Goal: Information Seeking & Learning: Learn about a topic

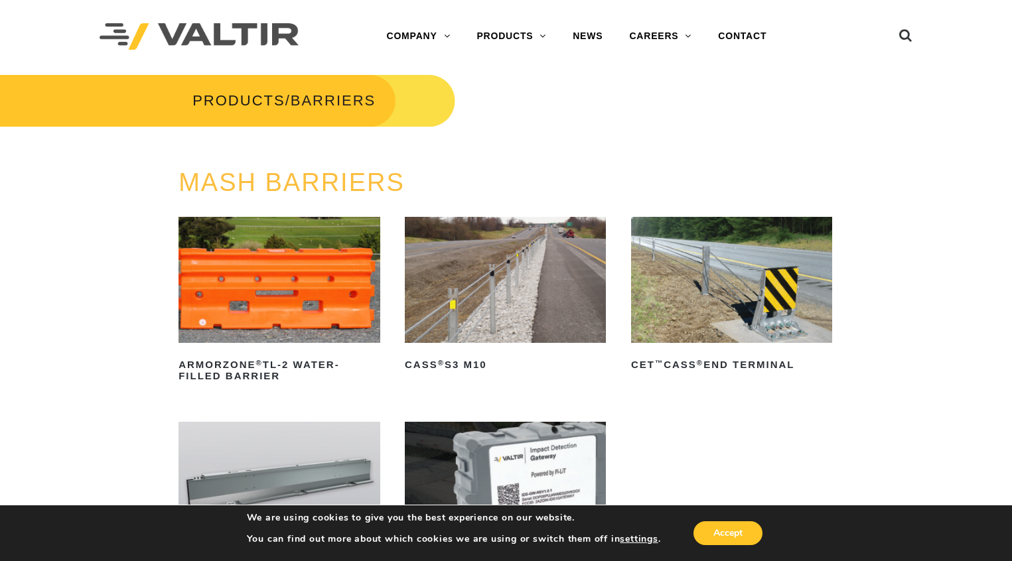
click at [297, 307] on img at bounding box center [278, 280] width 201 height 126
click at [257, 361] on sup "®" at bounding box center [258, 363] width 7 height 8
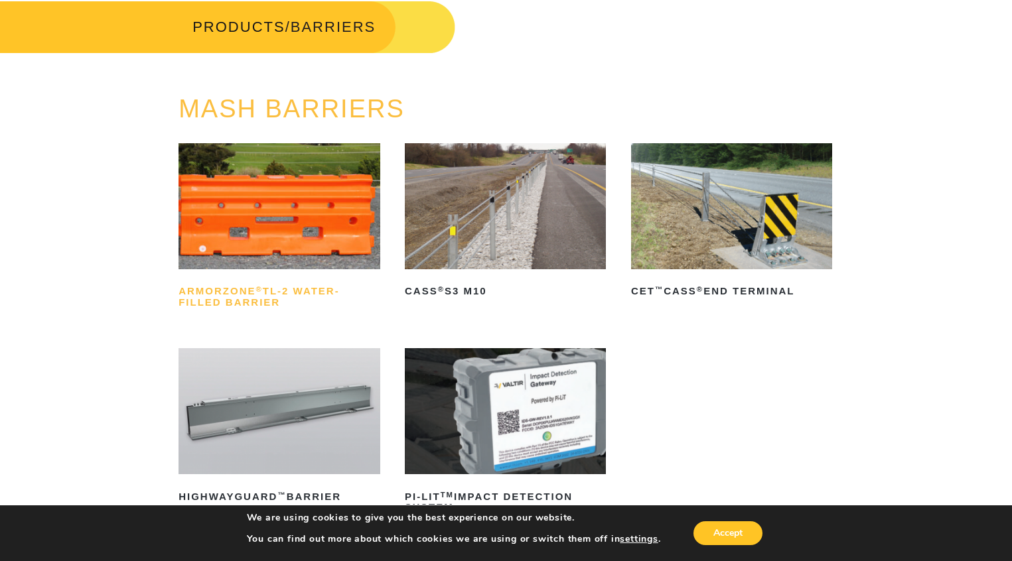
click at [232, 289] on h2 "ArmorZone ® TL-2 Water-Filled Barrier" at bounding box center [278, 297] width 201 height 32
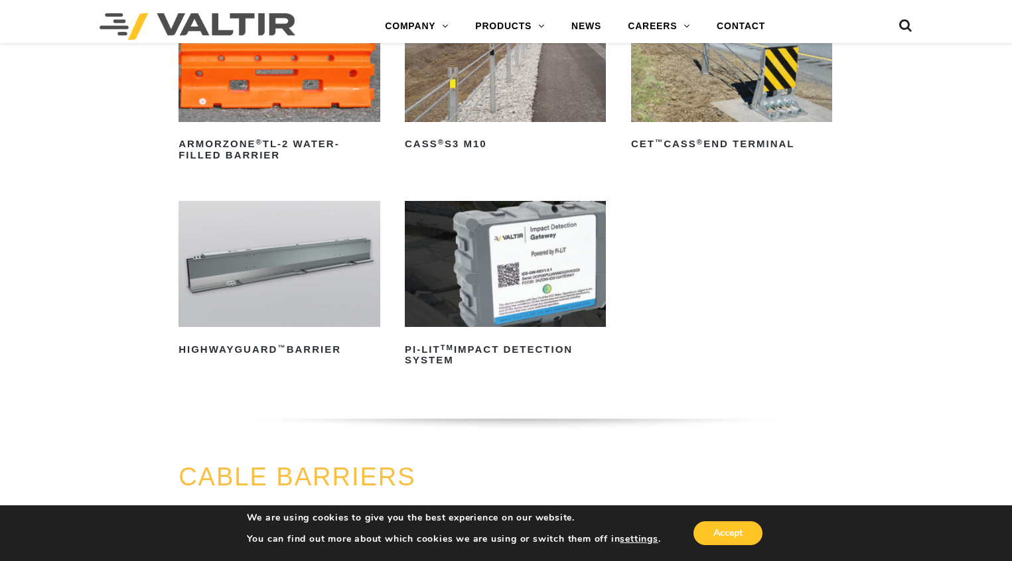
scroll to position [147, 0]
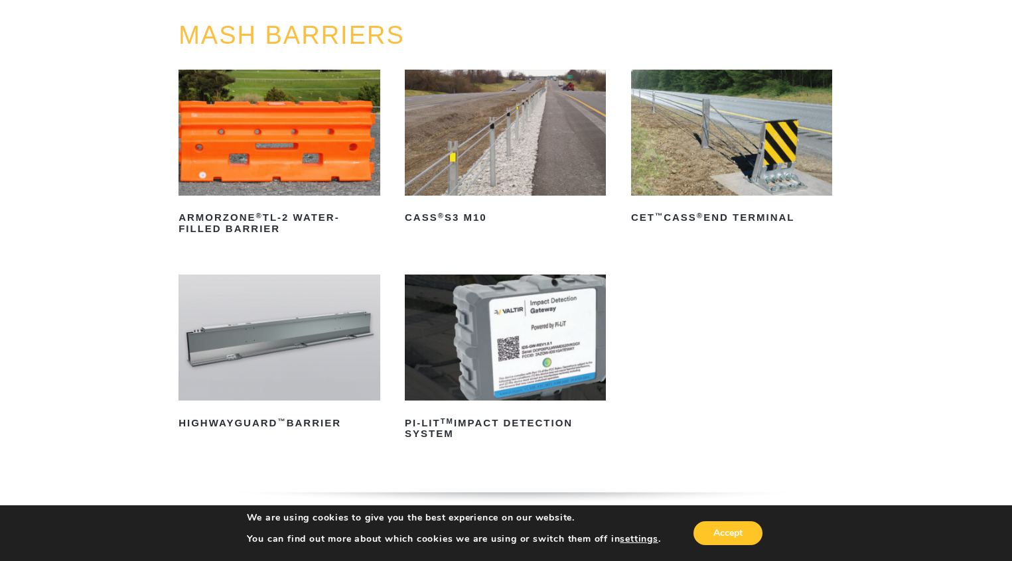
click at [271, 178] on img at bounding box center [278, 133] width 201 height 126
click at [507, 156] on img at bounding box center [505, 133] width 201 height 126
click at [303, 163] on img at bounding box center [278, 133] width 201 height 126
click at [263, 145] on img at bounding box center [278, 133] width 201 height 126
